Goal: Task Accomplishment & Management: Manage account settings

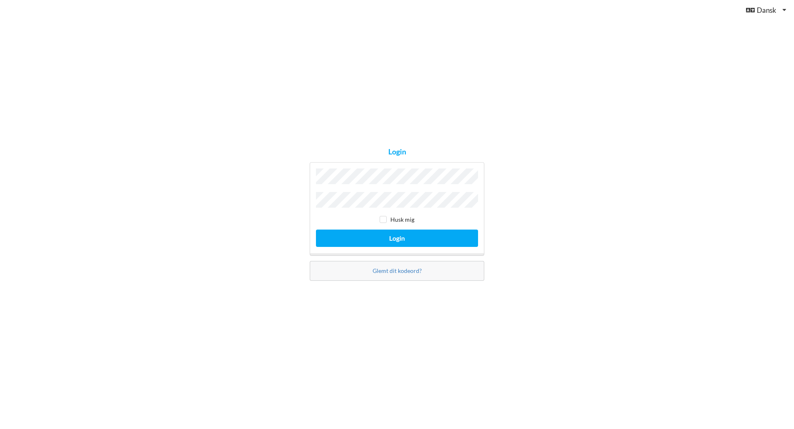
click at [471, 216] on div "Husk mig" at bounding box center [397, 220] width 162 height 8
click at [384, 216] on input "checkbox" at bounding box center [382, 219] width 7 height 7
checkbox input "true"
click at [398, 234] on button "Login" at bounding box center [397, 238] width 162 height 17
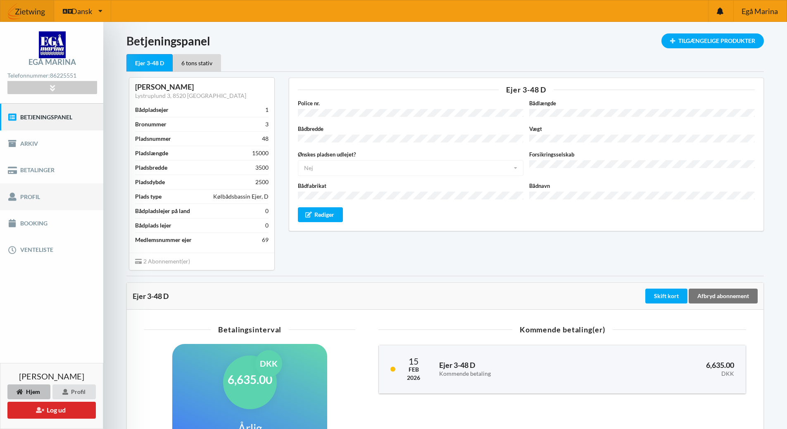
click at [29, 198] on link "Profil" at bounding box center [51, 197] width 103 height 26
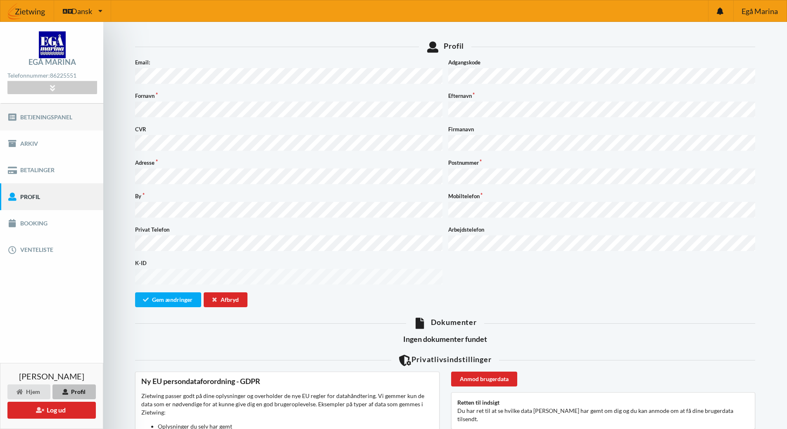
click at [57, 117] on link "Betjeningspanel" at bounding box center [51, 117] width 103 height 26
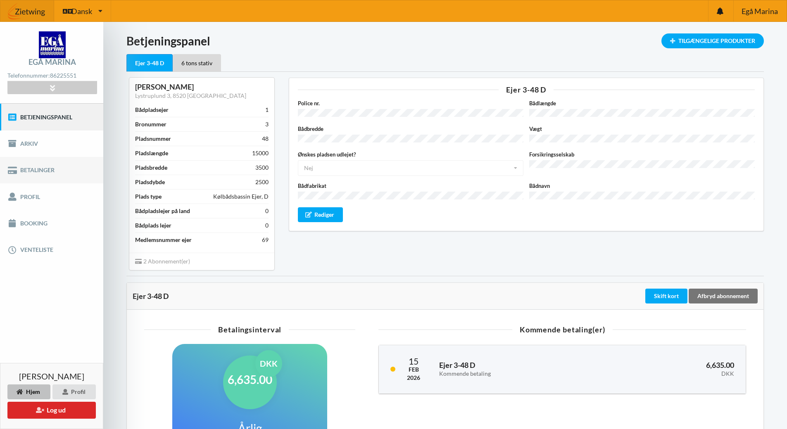
click at [47, 168] on link "Betalinger" at bounding box center [51, 170] width 103 height 26
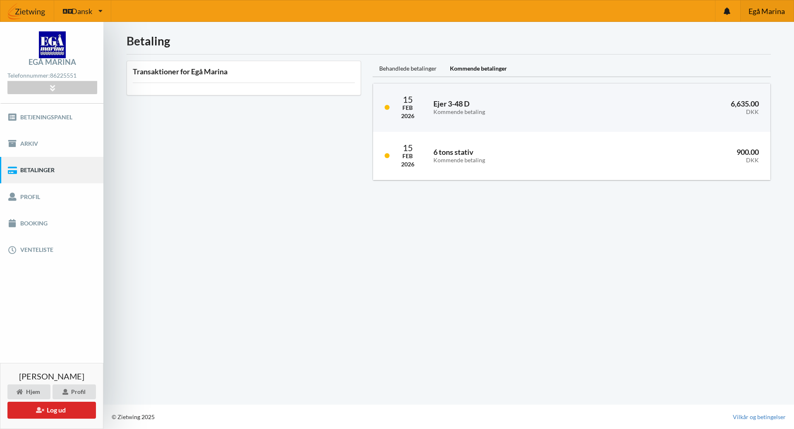
click at [764, 10] on span "Egå Marina" at bounding box center [766, 10] width 36 height 7
click at [69, 411] on button "Log ud" at bounding box center [51, 410] width 88 height 17
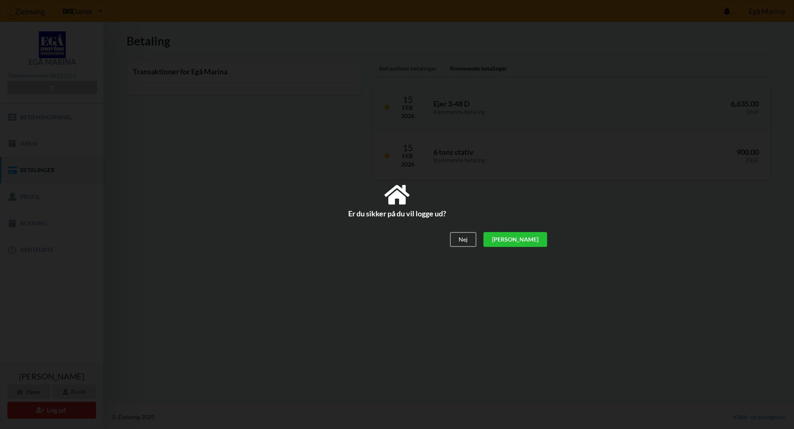
click at [545, 237] on div "[PERSON_NAME]" at bounding box center [515, 239] width 64 height 15
